Goal: Browse casually

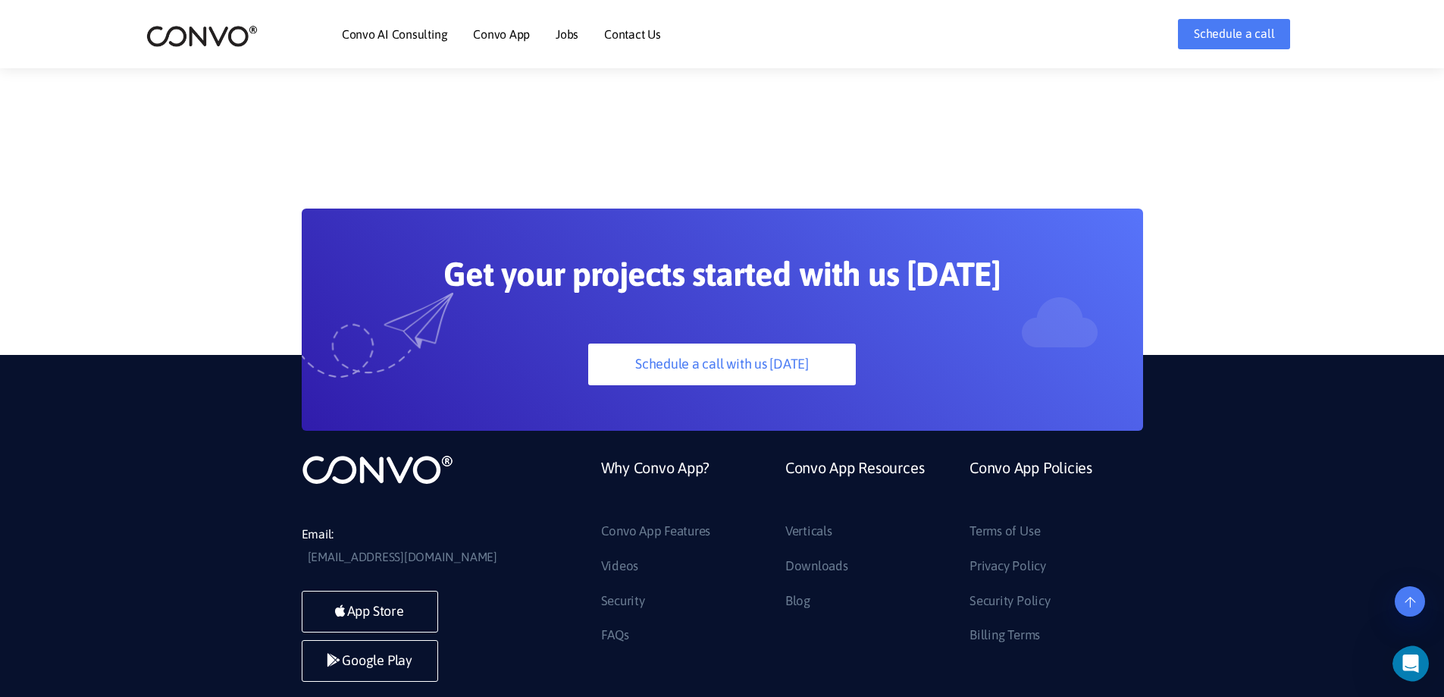
scroll to position [4255, 0]
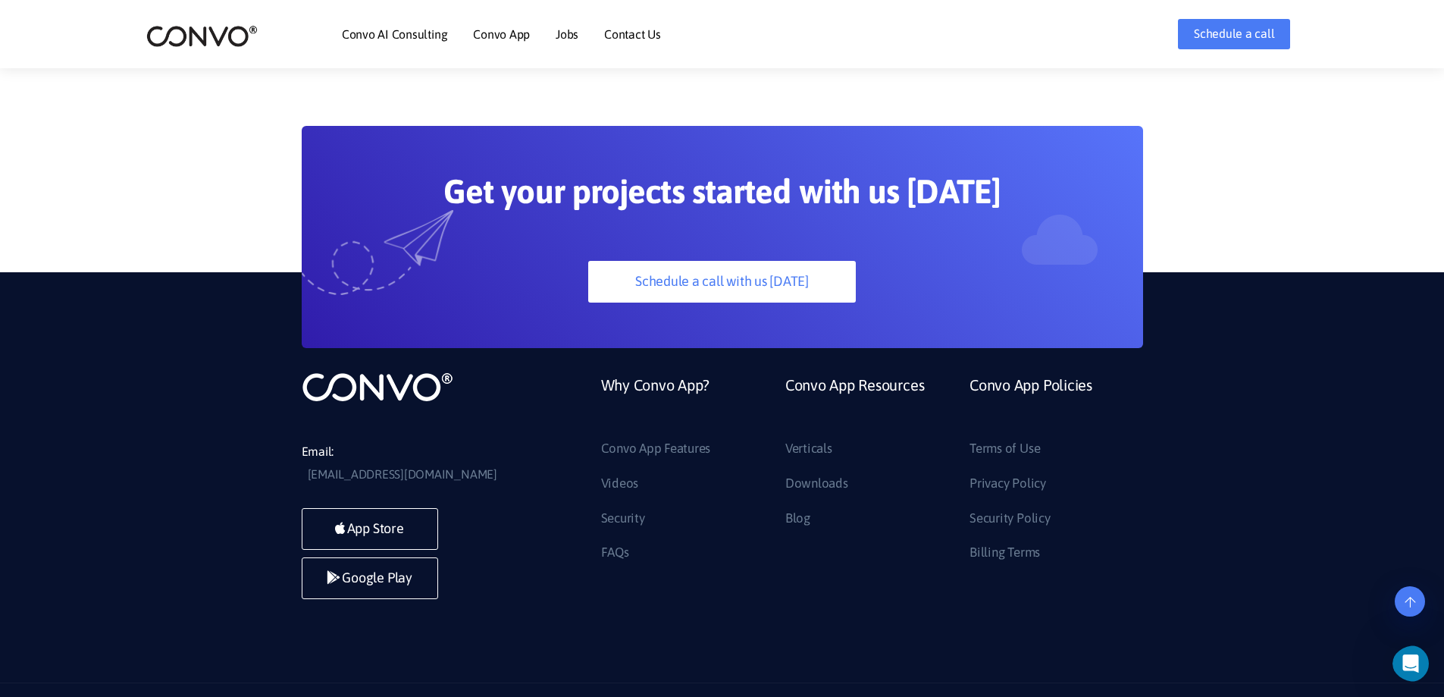
click at [406, 39] on link "Convo AI Consulting" at bounding box center [394, 34] width 105 height 12
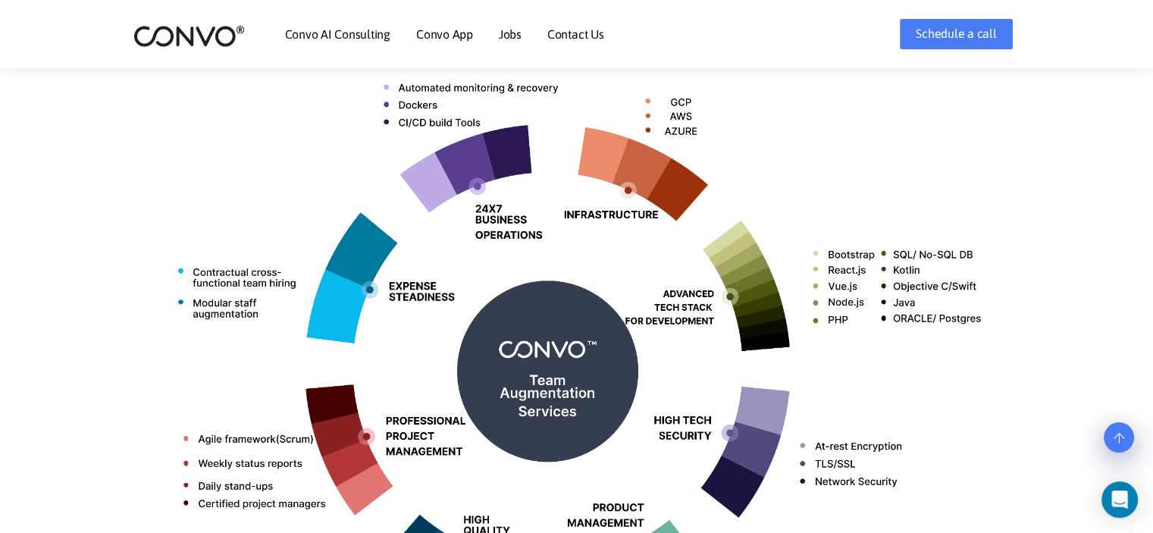
scroll to position [523, 0]
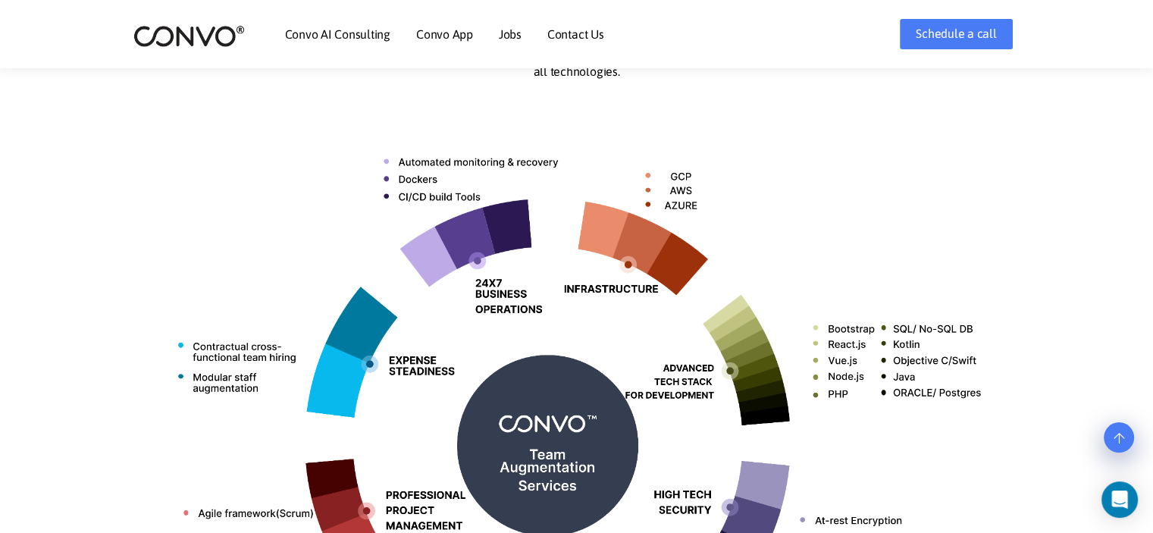
click at [779, 145] on img at bounding box center [577, 439] width 842 height 667
